Goal: Task Accomplishment & Management: Manage account settings

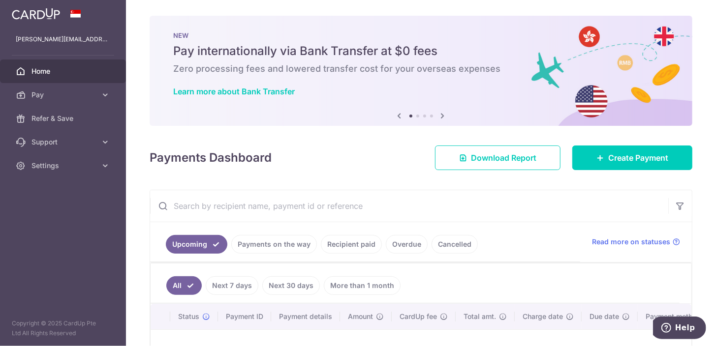
scroll to position [227, 0]
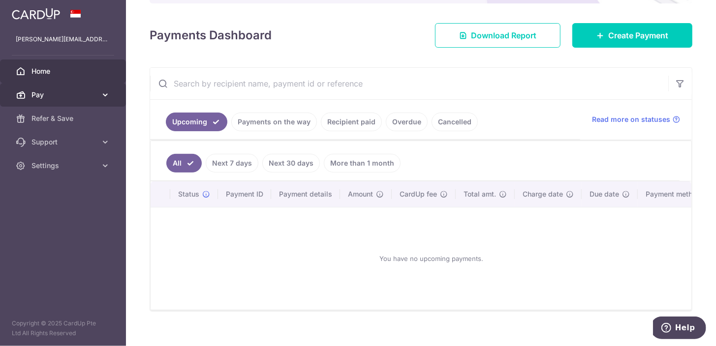
click at [61, 95] on span "Pay" at bounding box center [63, 95] width 65 height 10
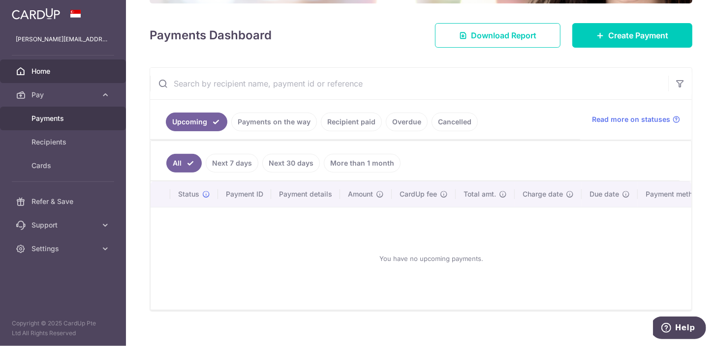
click at [60, 117] on span "Payments" at bounding box center [63, 119] width 65 height 10
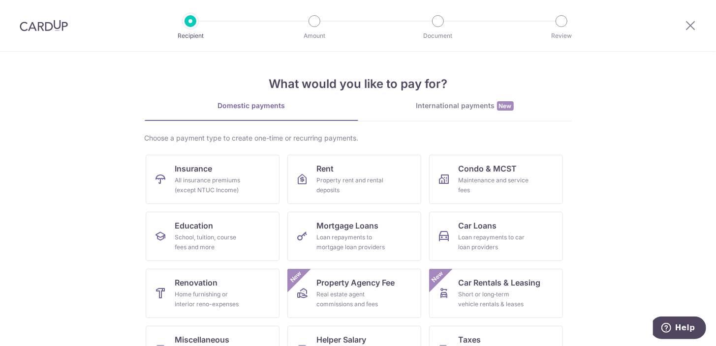
scroll to position [227, 0]
click at [72, 27] on div at bounding box center [44, 25] width 88 height 51
click at [42, 29] on img at bounding box center [44, 26] width 48 height 12
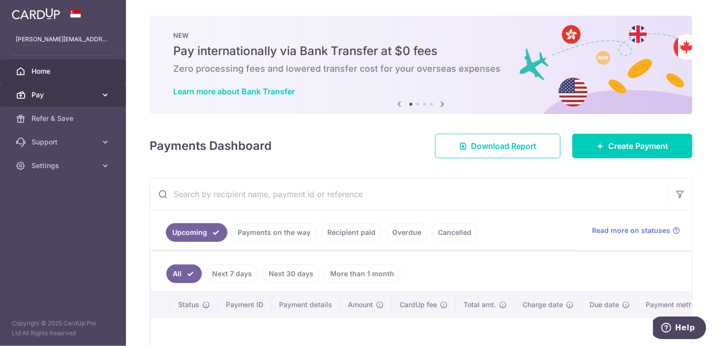
click at [85, 96] on span "Pay" at bounding box center [63, 95] width 65 height 10
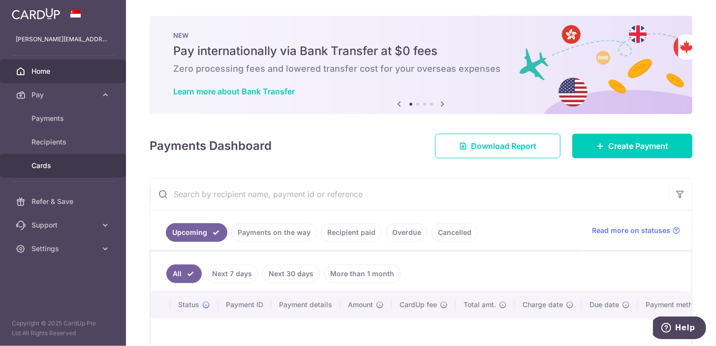
click at [48, 162] on span "Cards" at bounding box center [63, 166] width 65 height 10
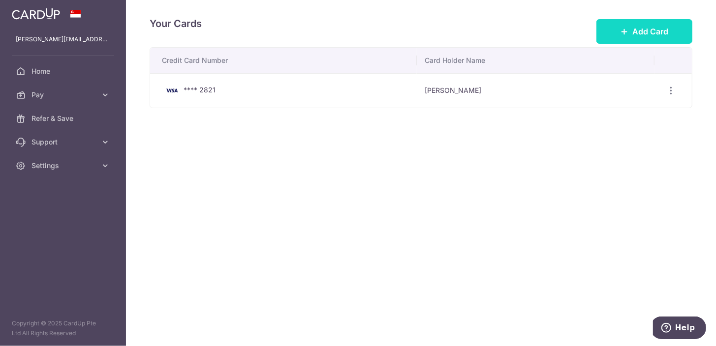
click at [608, 35] on button "Add Card" at bounding box center [644, 31] width 96 height 25
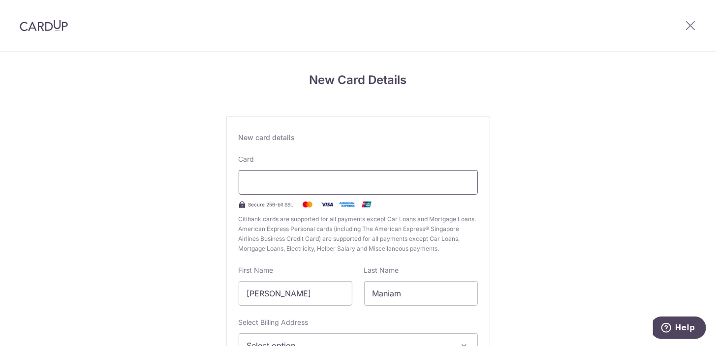
scroll to position [227, 0]
drag, startPoint x: 275, startPoint y: 292, endPoint x: 202, endPoint y: 293, distance: 73.3
click at [202, 293] on div "New Card Details New card details Your card number is invalid. Card Secure 256-…" at bounding box center [358, 258] width 716 height 413
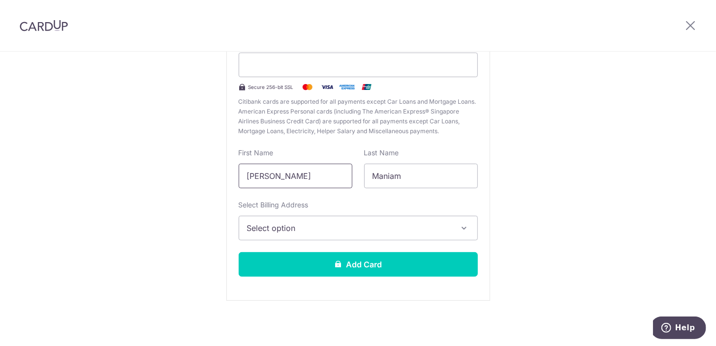
type input "Kenneth"
click at [327, 221] on button "Select option" at bounding box center [358, 228] width 239 height 25
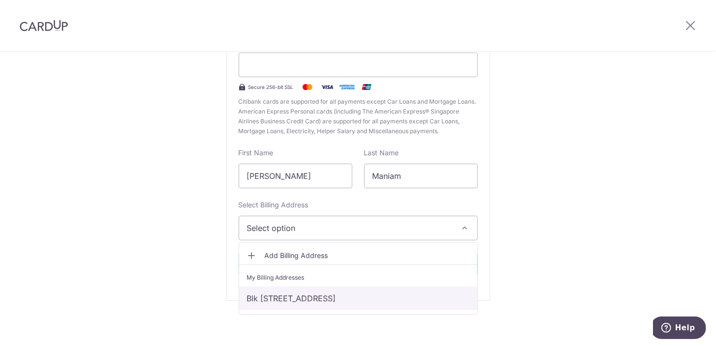
click at [294, 300] on link "Blk 122 TOA PAYOH LOR 2, Unit 18-18, Singapore, Singapore, Singapore-310122" at bounding box center [358, 299] width 238 height 24
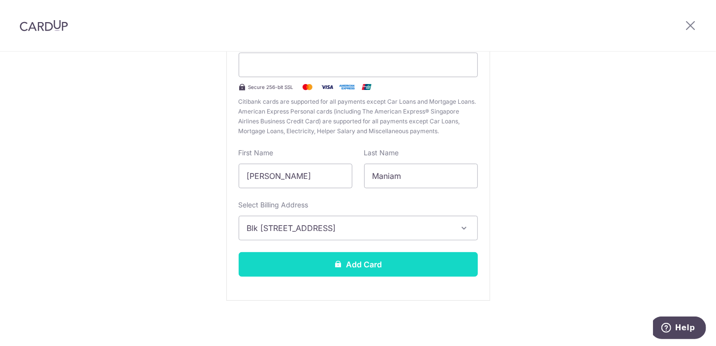
click at [375, 262] on button "Add Card" at bounding box center [358, 264] width 239 height 25
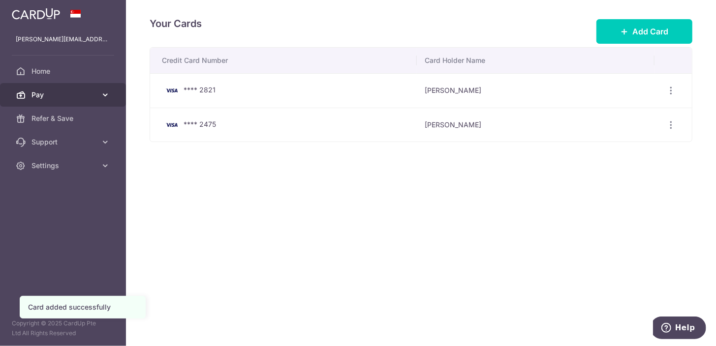
scroll to position [227, 0]
click at [97, 94] on link "Pay" at bounding box center [63, 95] width 126 height 24
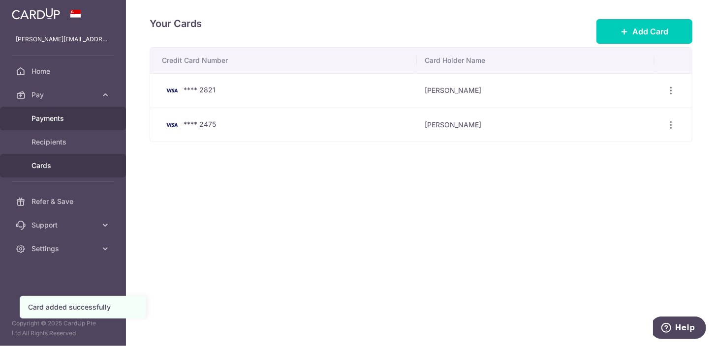
click at [44, 123] on span "Payments" at bounding box center [63, 119] width 65 height 10
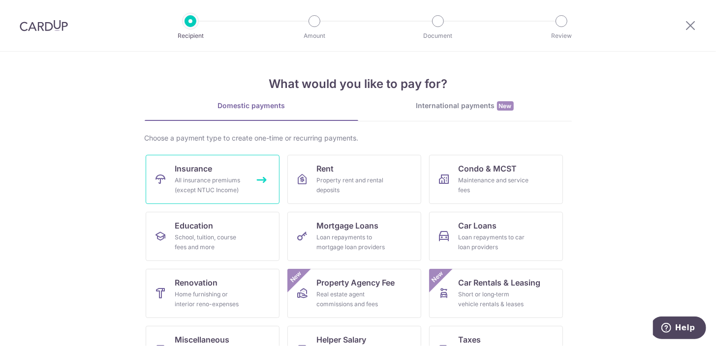
scroll to position [227, 0]
click at [197, 186] on div "All insurance premiums (except NTUC Income)" at bounding box center [210, 186] width 71 height 20
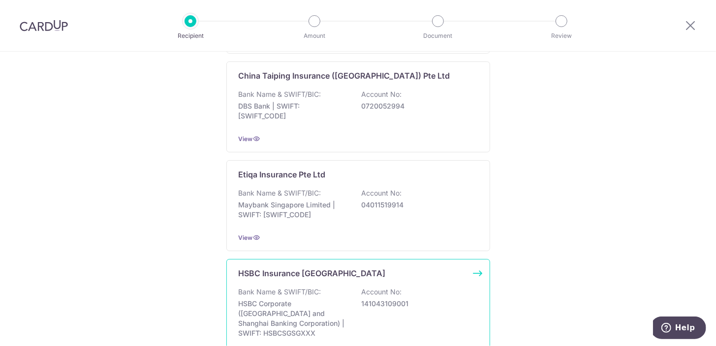
scroll to position [615, 0]
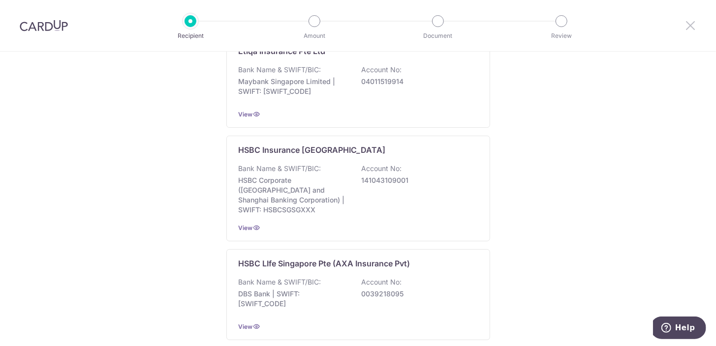
click at [692, 25] on icon at bounding box center [690, 25] width 12 height 12
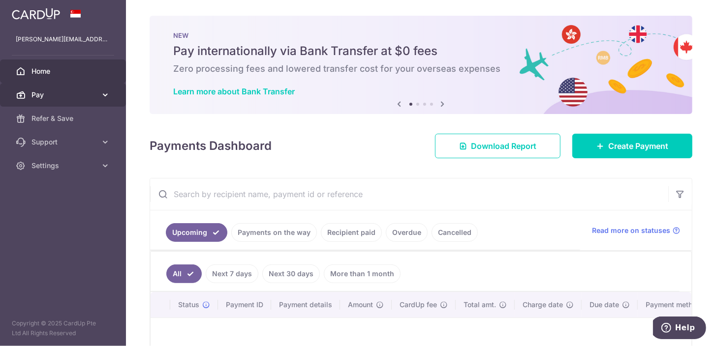
click at [103, 97] on icon at bounding box center [105, 95] width 10 height 10
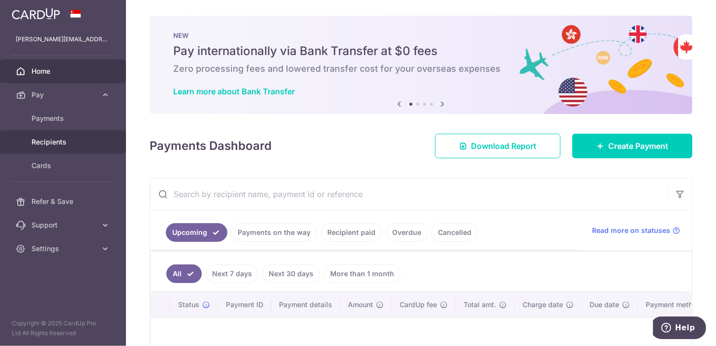
click at [66, 143] on span "Recipients" at bounding box center [63, 142] width 65 height 10
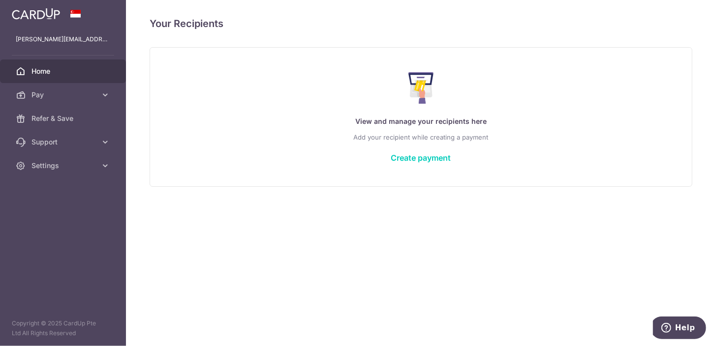
click at [63, 74] on span "Home" at bounding box center [63, 71] width 65 height 10
click at [45, 71] on span "Home" at bounding box center [63, 71] width 65 height 10
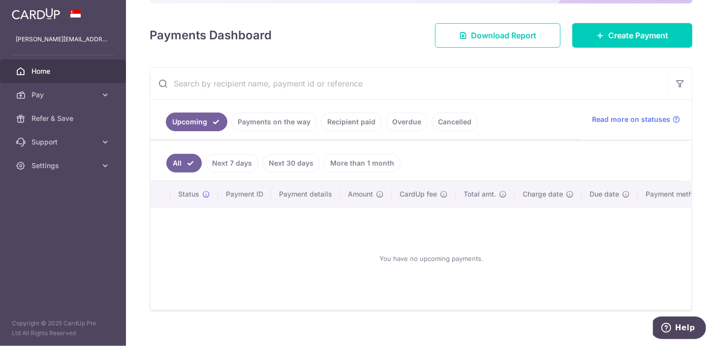
scroll to position [227, 0]
click at [362, 120] on link "Recipient paid" at bounding box center [351, 122] width 61 height 19
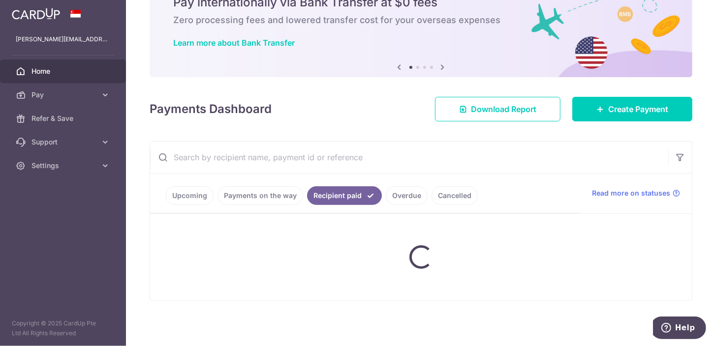
scroll to position [30, 0]
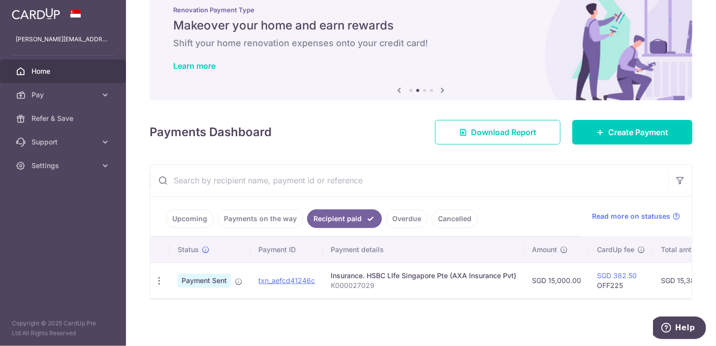
click at [379, 271] on div "Insurance. HSBC LIfe Singapore Pte (AXA Insurance Pvt)" at bounding box center [423, 276] width 185 height 10
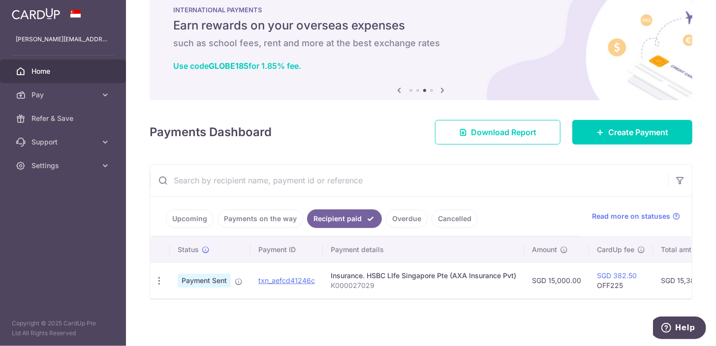
drag, startPoint x: 519, startPoint y: 271, endPoint x: 327, endPoint y: 270, distance: 192.3
type textarea "Insurance. HSBC LIfe Singapore Pte (AXA Insurance Pvt)"
click at [327, 270] on td "Insurance. HSBC LIfe Singapore Pte (AXA Insurance Pvt) K000027029" at bounding box center [423, 281] width 201 height 36
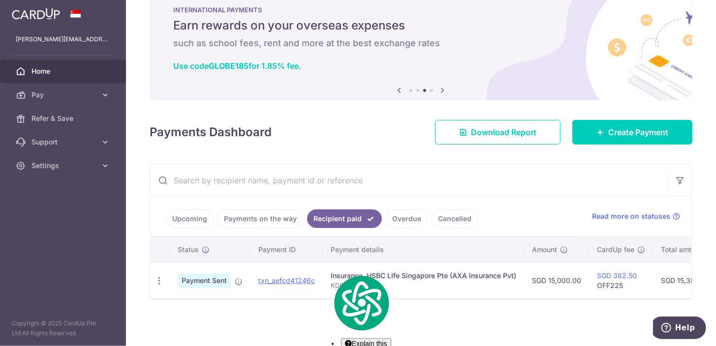
click at [483, 309] on div "× Pause Schedule Pause all future payments in this series Pause just this one p…" at bounding box center [421, 173] width 590 height 346
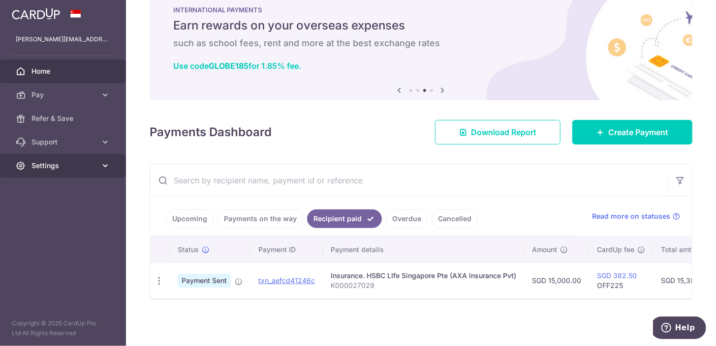
click at [87, 162] on span "Settings" at bounding box center [63, 166] width 65 height 10
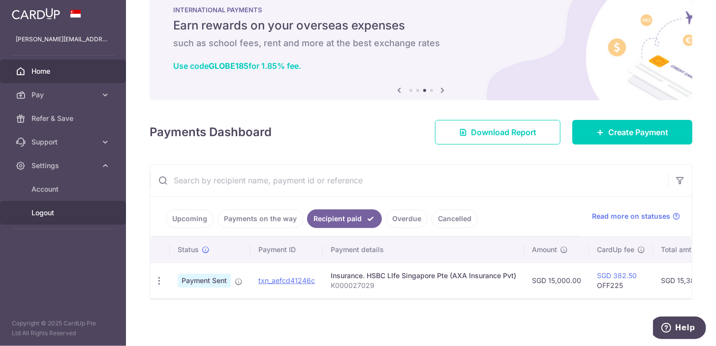
click at [51, 209] on span "Logout" at bounding box center [63, 213] width 65 height 10
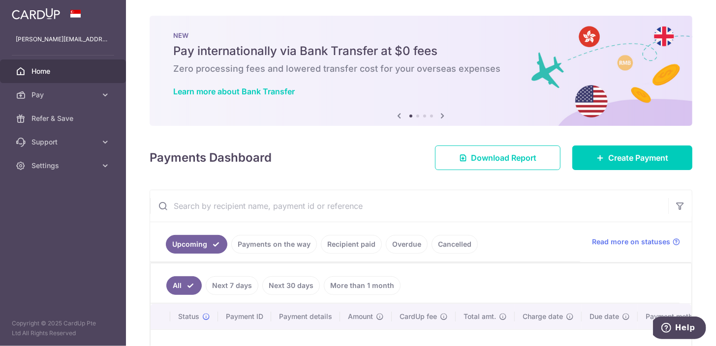
scroll to position [227, 0]
